Goal: Use online tool/utility: Utilize a website feature to perform a specific function

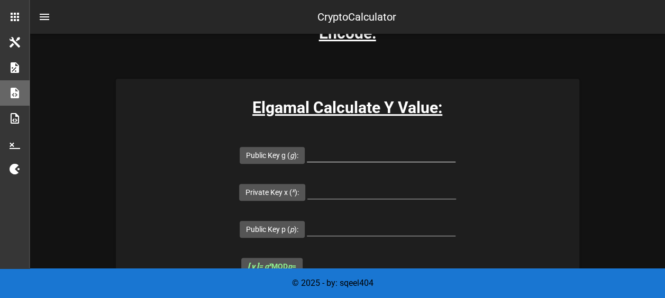
scroll to position [194, 0]
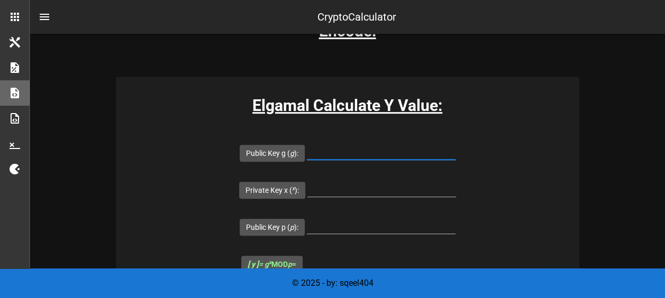
click at [307, 150] on input "Public Key g ( g ):" at bounding box center [381, 151] width 149 height 17
type input "Y"
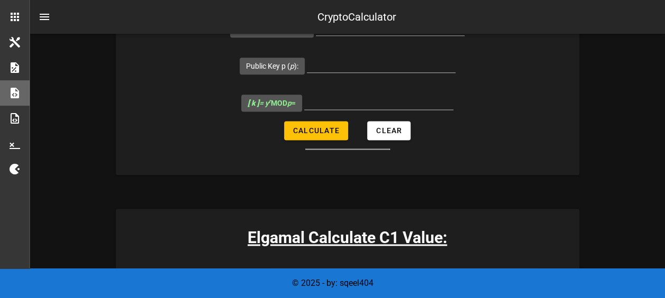
scroll to position [646, 0]
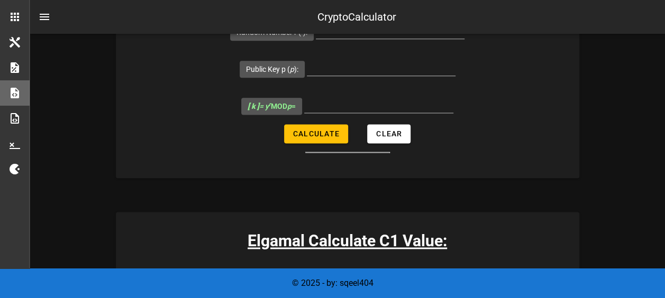
click at [307, 278] on input "Public Key g ( g ):" at bounding box center [381, 286] width 149 height 17
type input "3"
type input "2"
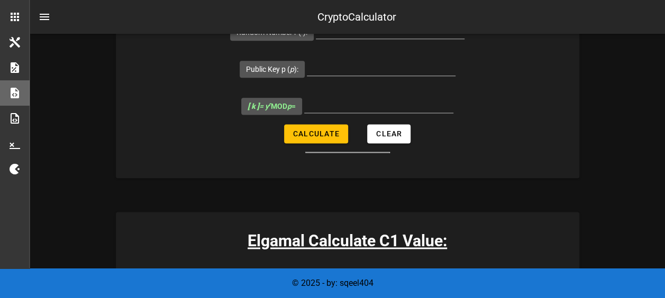
click at [307, 278] on input "3" at bounding box center [381, 286] width 149 height 17
type input "7"
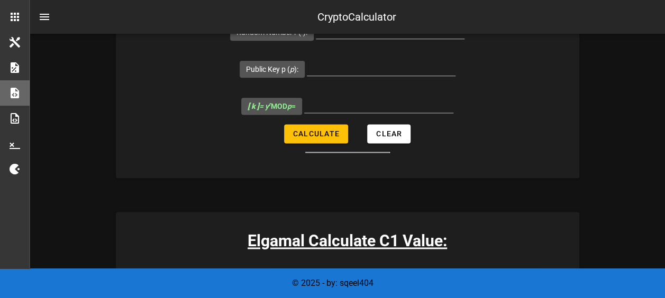
type input "71"
type input "49"
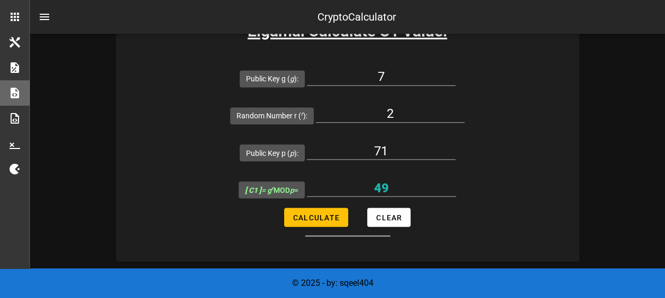
scroll to position [860, 0]
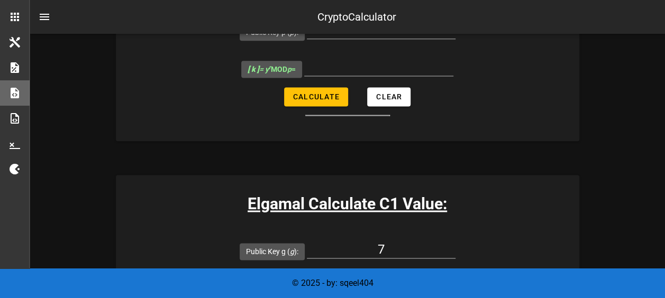
scroll to position [683, 0]
type input "30"
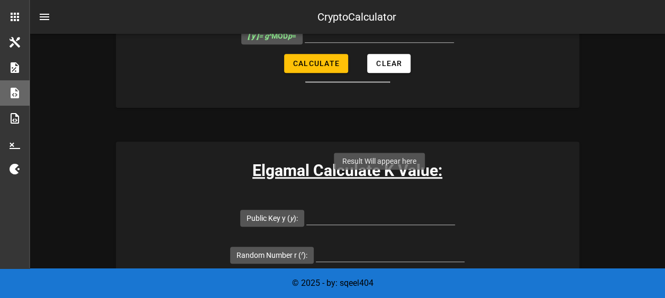
scroll to position [430, 0]
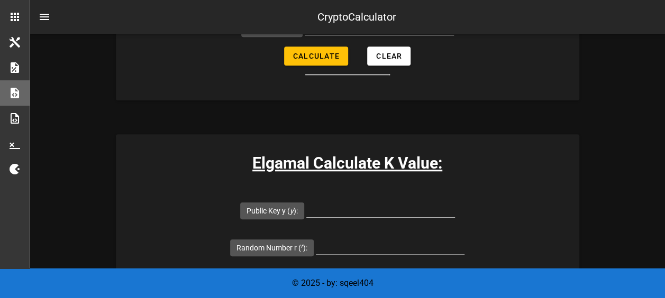
click at [306, 194] on div at bounding box center [380, 211] width 149 height 35
click at [306, 201] on input "Public Key y ( y ):" at bounding box center [380, 209] width 149 height 17
type input "3"
click at [465, 238] on input "Random Number r ( r ):" at bounding box center [390, 246] width 149 height 17
type input "2"
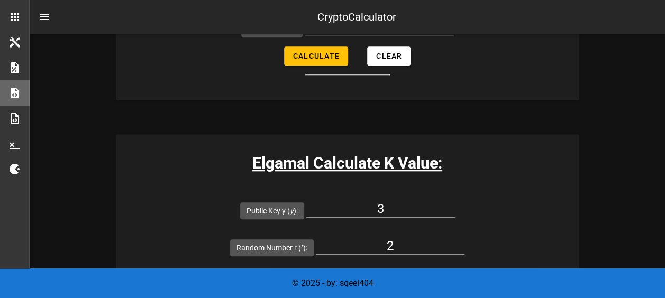
click at [307, 275] on input "Public Key p ( p ):" at bounding box center [381, 283] width 149 height 17
type input "5"
type input "71"
type input "9"
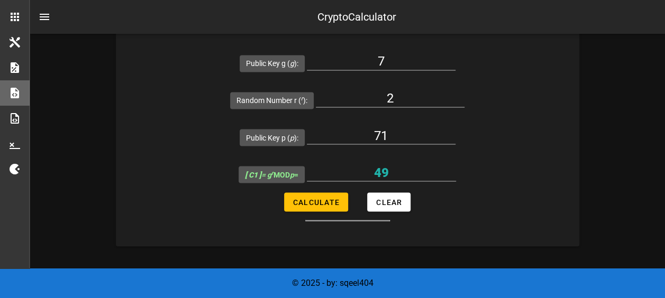
scroll to position [874, 0]
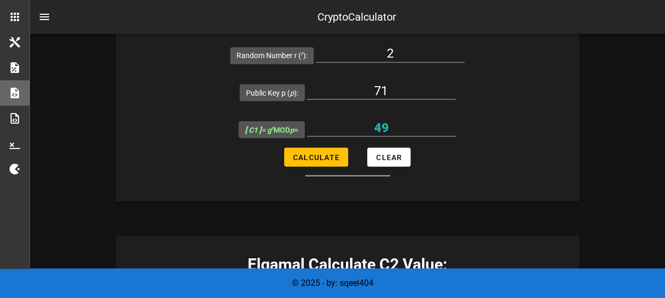
scroll to position [943, 0]
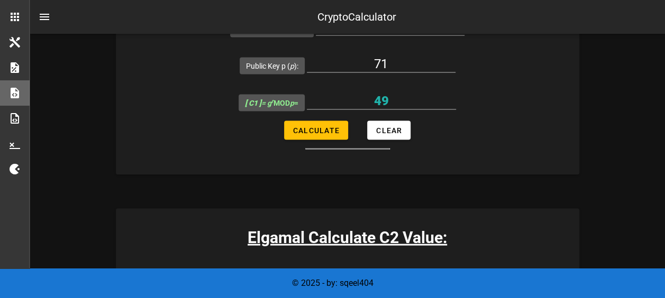
type input "9"
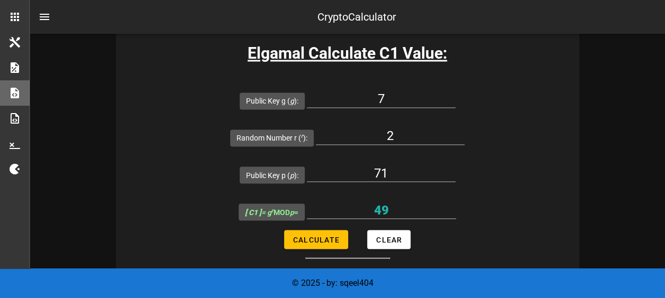
scroll to position [840, 0]
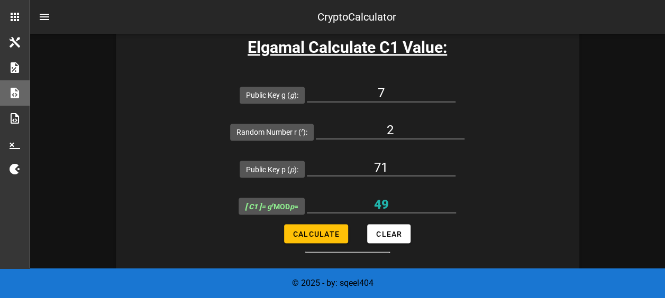
type input "3"
type input "71"
type input "57"
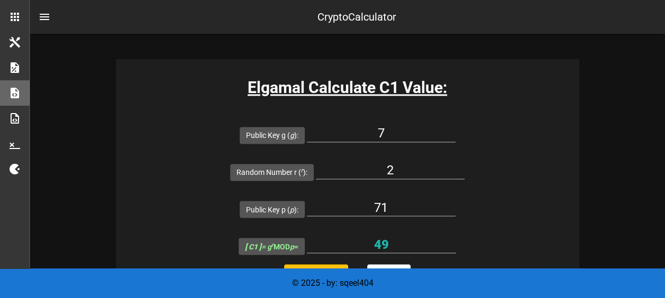
scroll to position [798, 0]
